Goal: Information Seeking & Learning: Learn about a topic

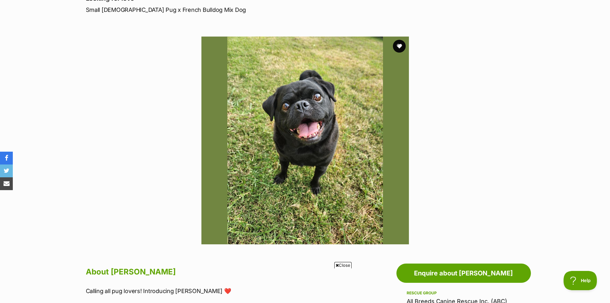
click at [160, 66] on section "Available 1 of 1 images Next Prev 1" at bounding box center [305, 135] width 365 height 217
